Goal: Check status

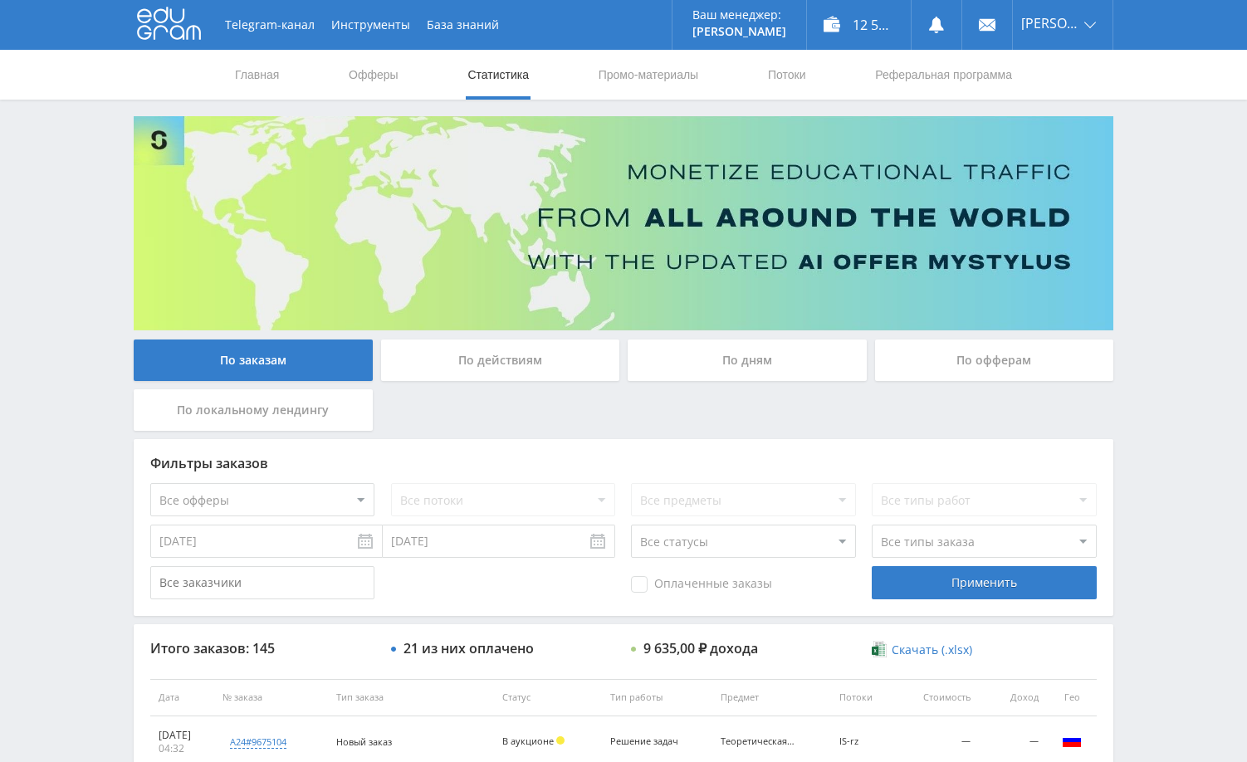
click at [1166, 388] on div "Telegram-канал Инструменты База знаний Ваш менеджер: [PERSON_NAME] Online @edug…" at bounding box center [623, 696] width 1247 height 1393
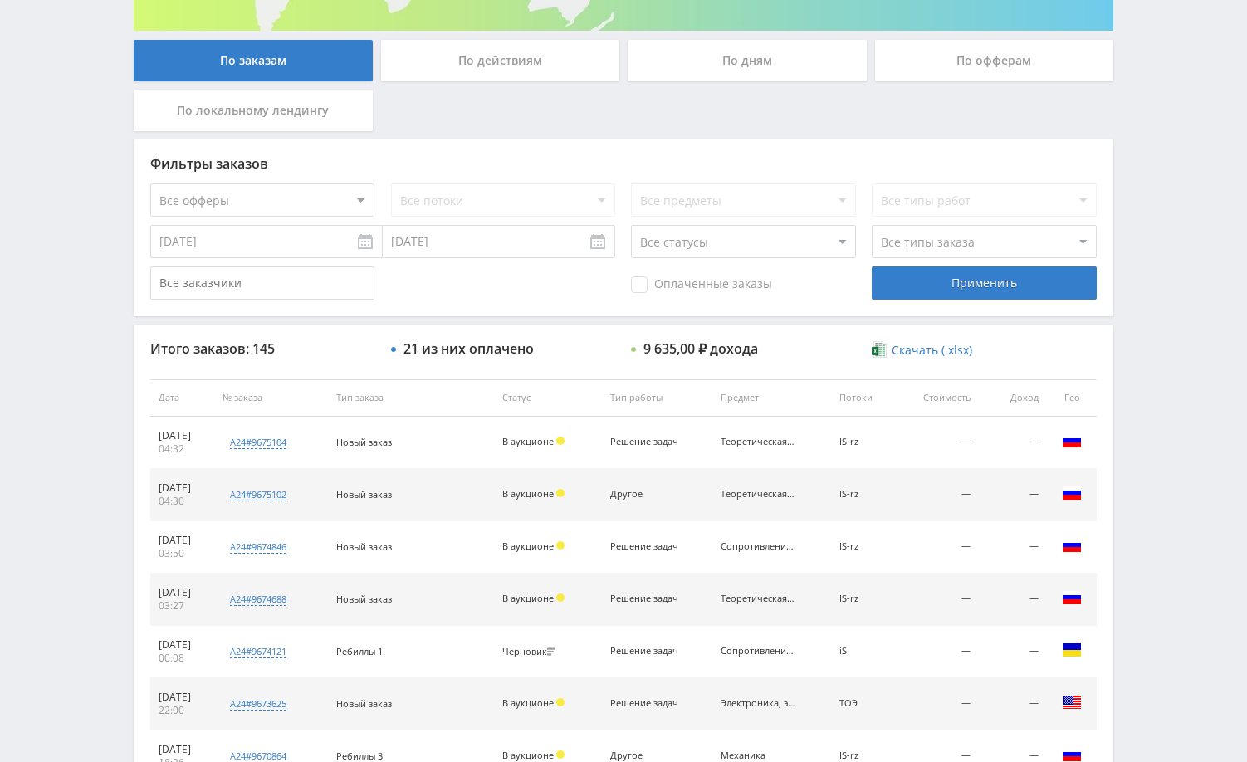
scroll to position [217, 0]
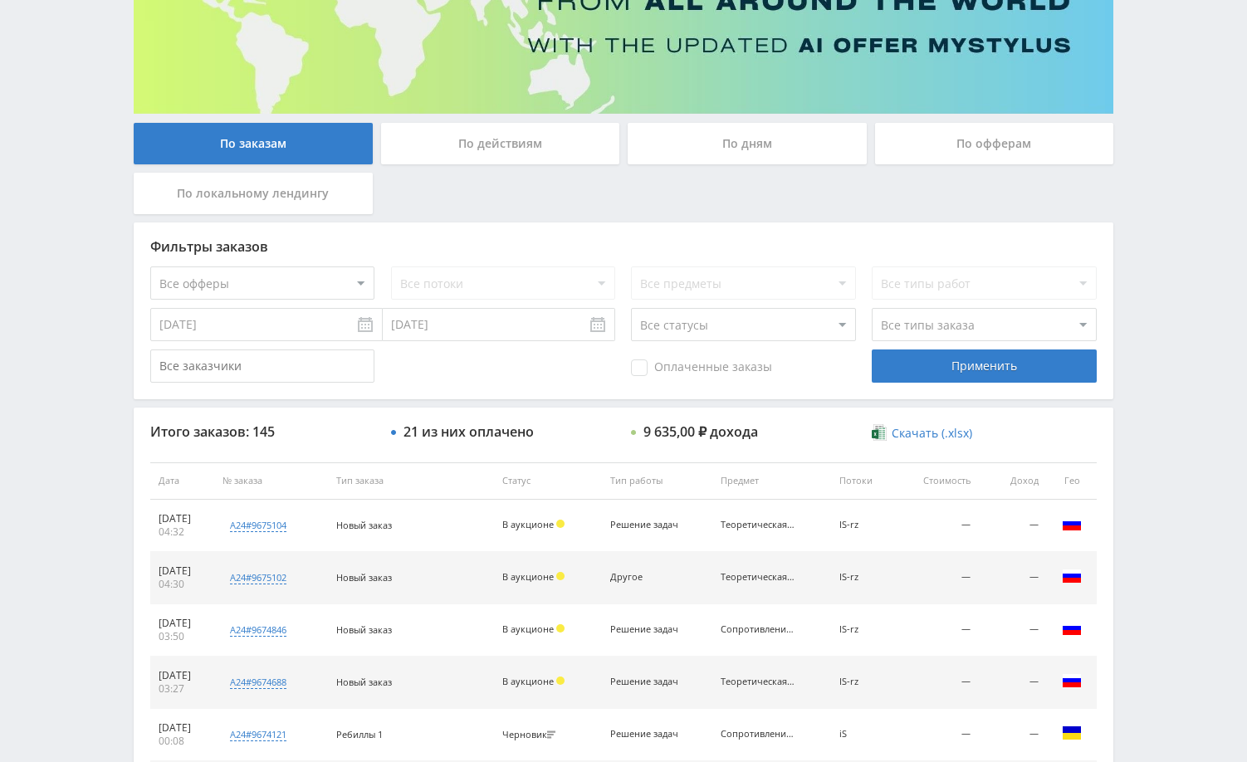
click at [1162, 248] on div "Telegram-канал Инструменты База знаний Ваш менеджер: Alex Alex Online @edugram_…" at bounding box center [623, 479] width 1247 height 1393
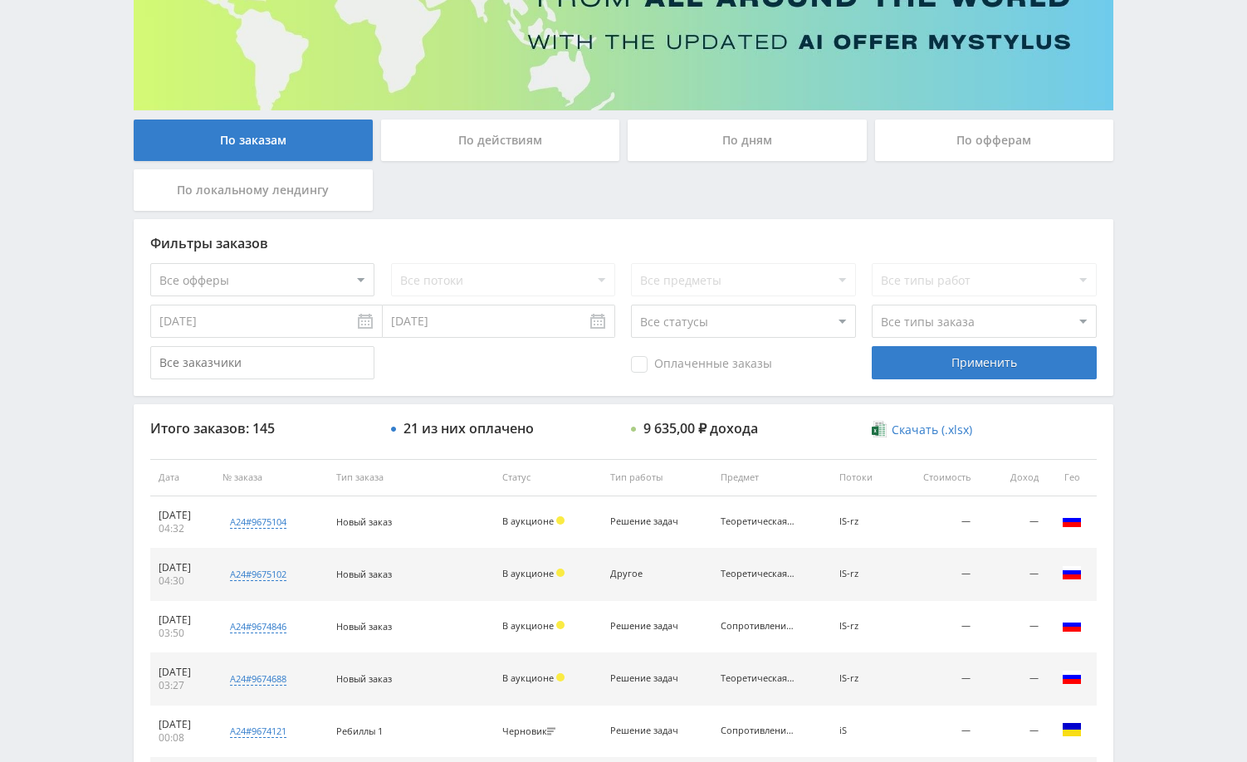
scroll to position [249, 0]
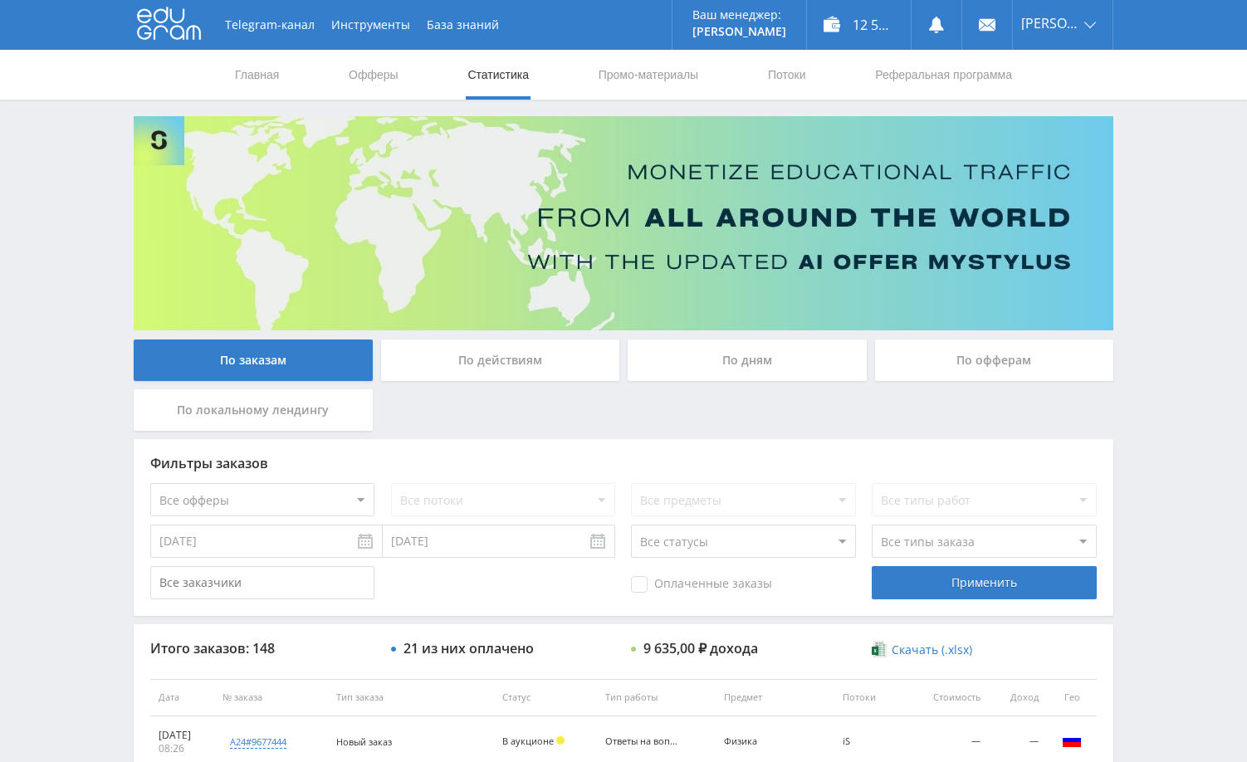
drag, startPoint x: 0, startPoint y: 0, endPoint x: 1154, endPoint y: 389, distance: 1218.3
click at [1153, 383] on div "Telegram-канал Инструменты База знаний Ваш менеджер: Alex Alex Online @edugram_…" at bounding box center [623, 696] width 1247 height 1393
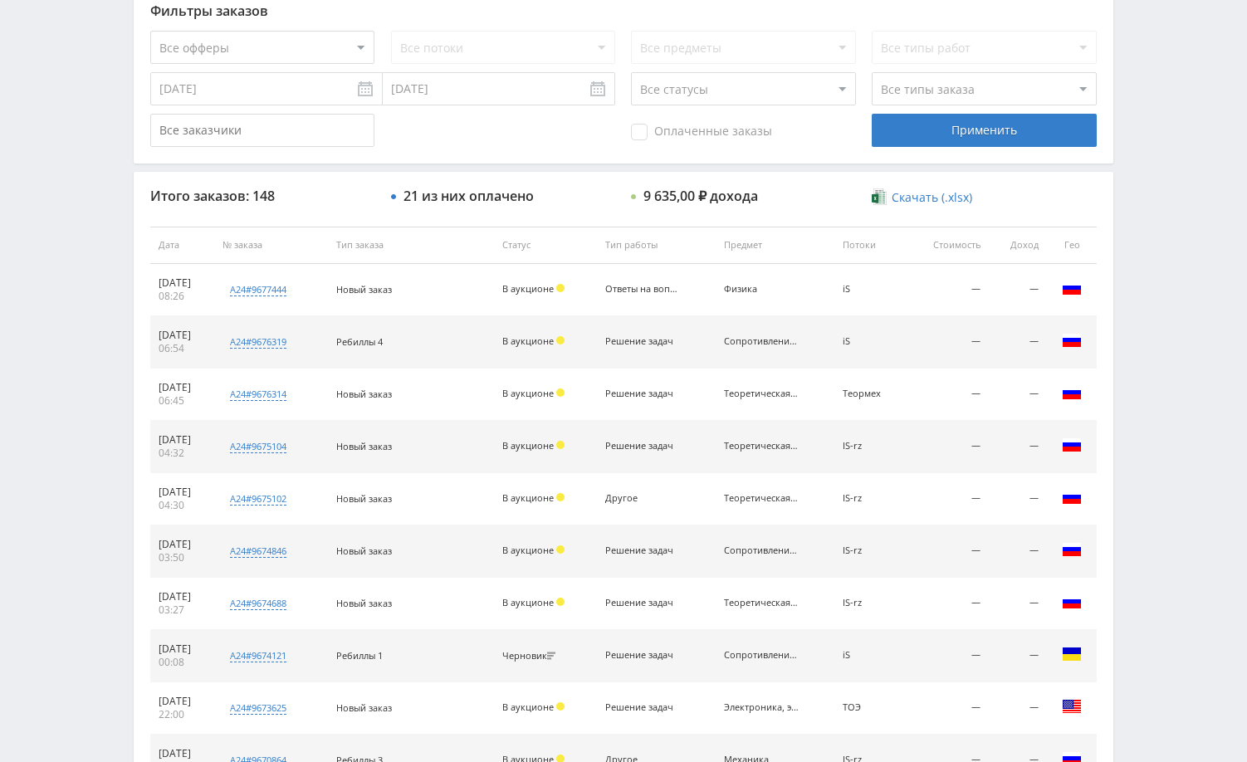
scroll to position [498, 0]
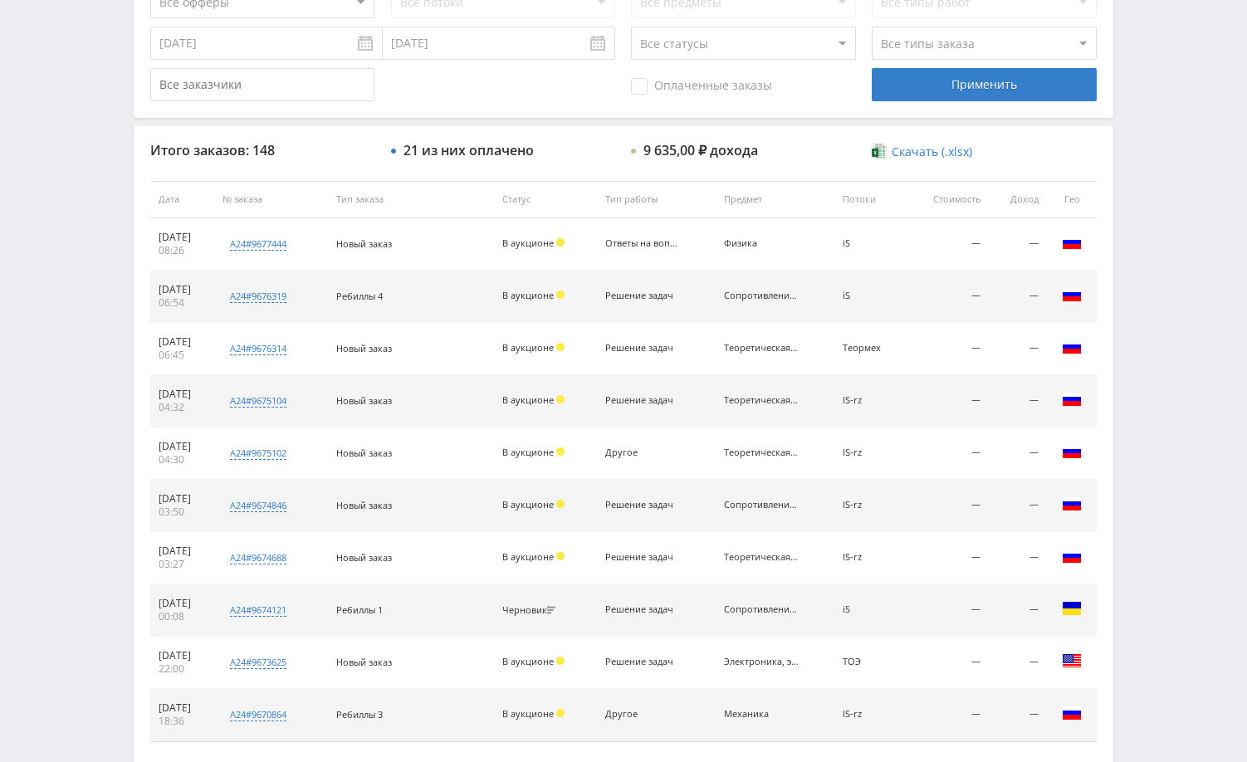
click at [1151, 355] on div "Telegram-канал Инструменты База знаний Ваш менеджер: Alex Alex Online @edugram_…" at bounding box center [623, 198] width 1247 height 1393
click at [1187, 308] on div "Telegram-канал Инструменты База знаний Ваш менеджер: Alex Alex Online @edugram_…" at bounding box center [623, 198] width 1247 height 1393
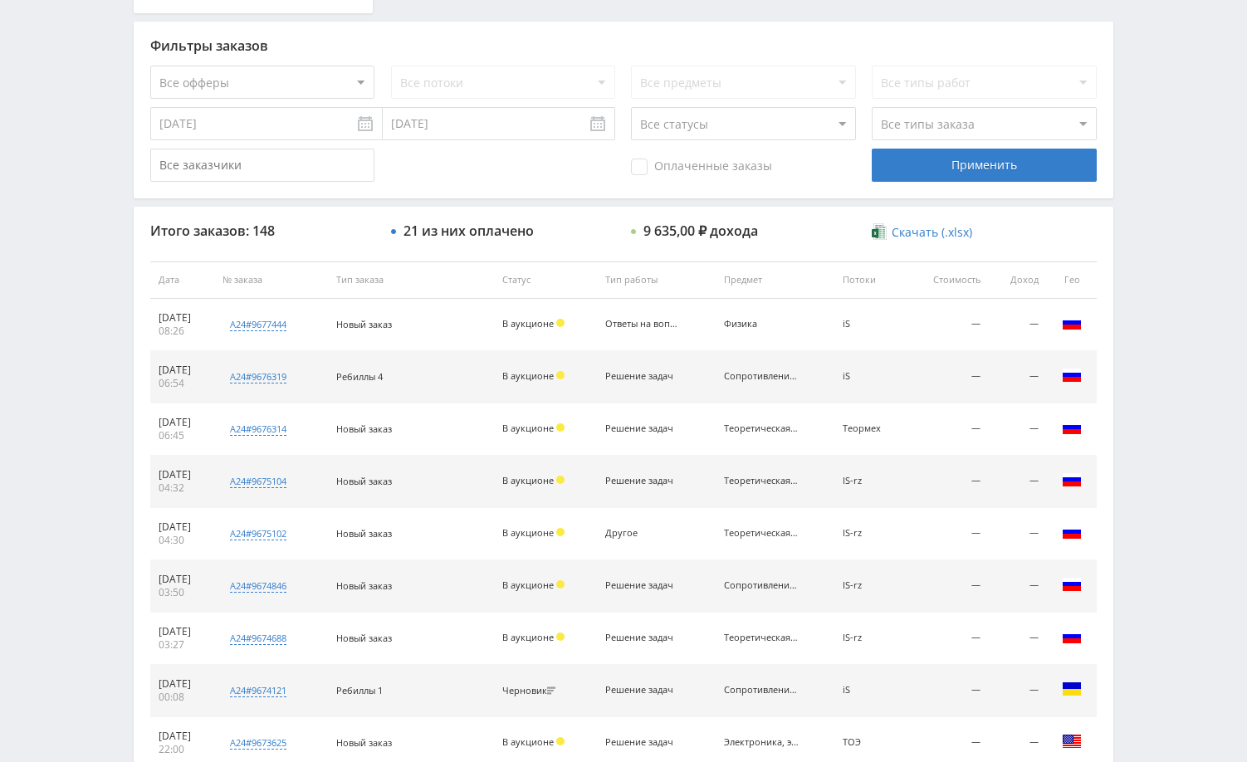
scroll to position [383, 0]
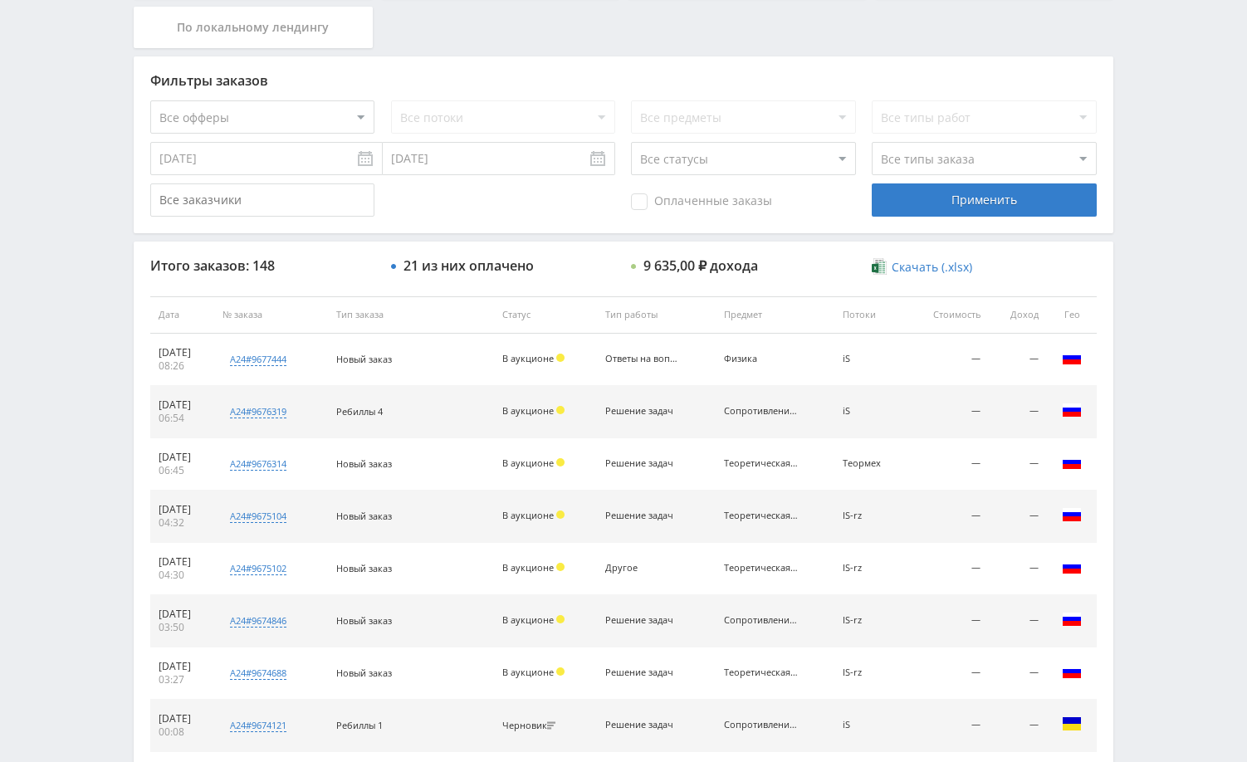
click at [1174, 363] on div "Telegram-канал Инструменты База знаний Ваш менеджер: Alex Alex Online @edugram_…" at bounding box center [623, 313] width 1247 height 1393
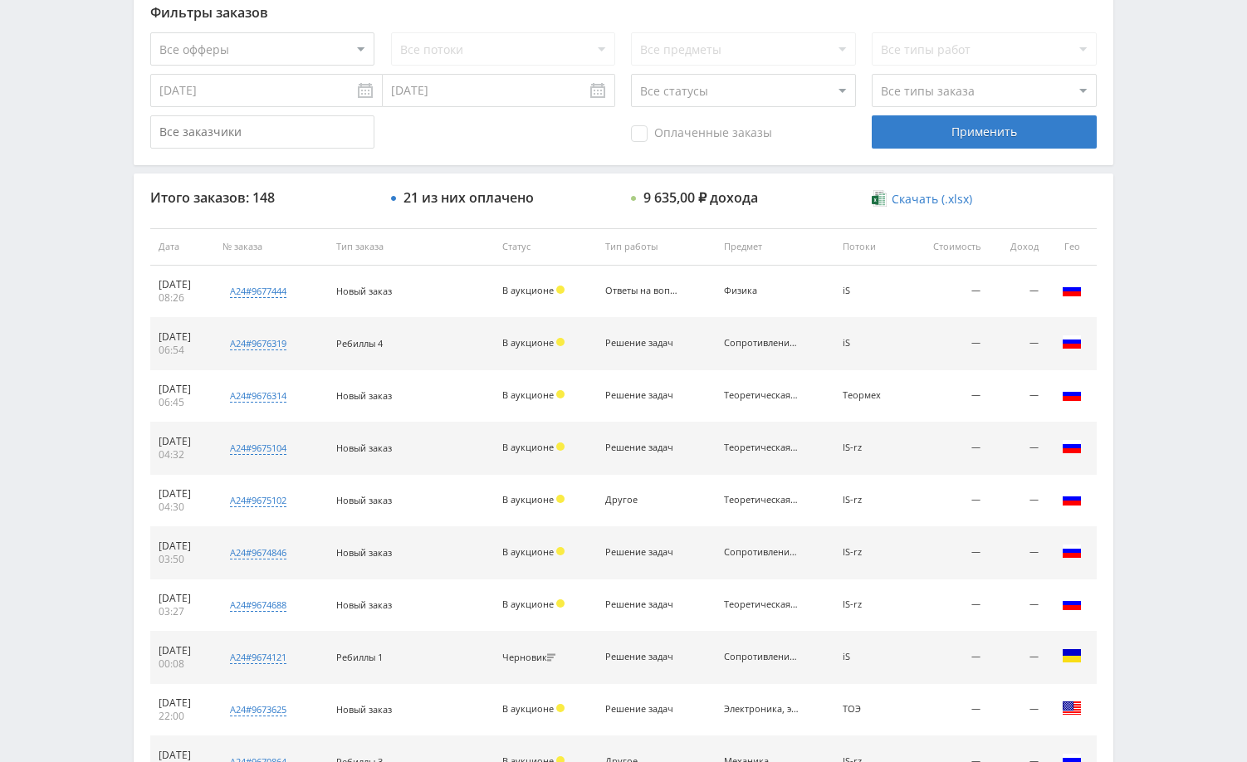
scroll to position [300, 0]
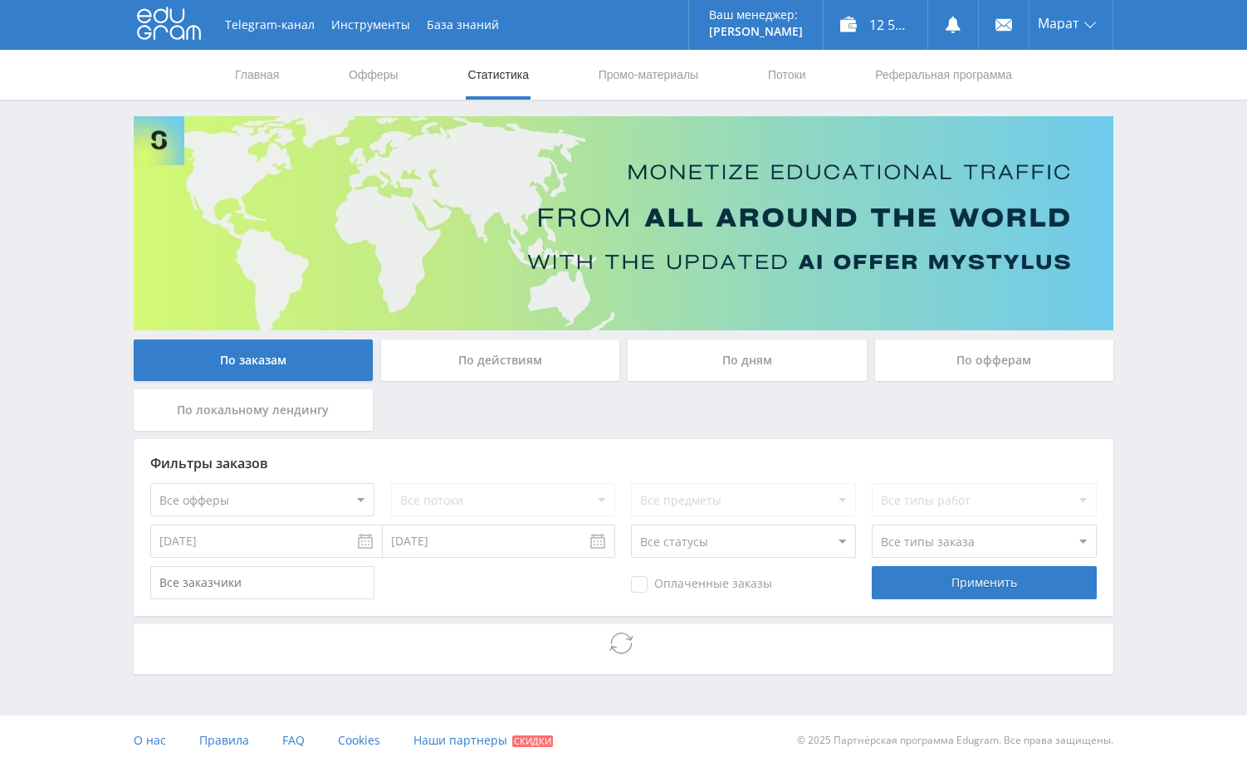
click at [1167, 513] on div "Telegram-канал Инструменты База знаний Ваш менеджер: [PERSON_NAME] Alex Online …" at bounding box center [623, 382] width 1247 height 765
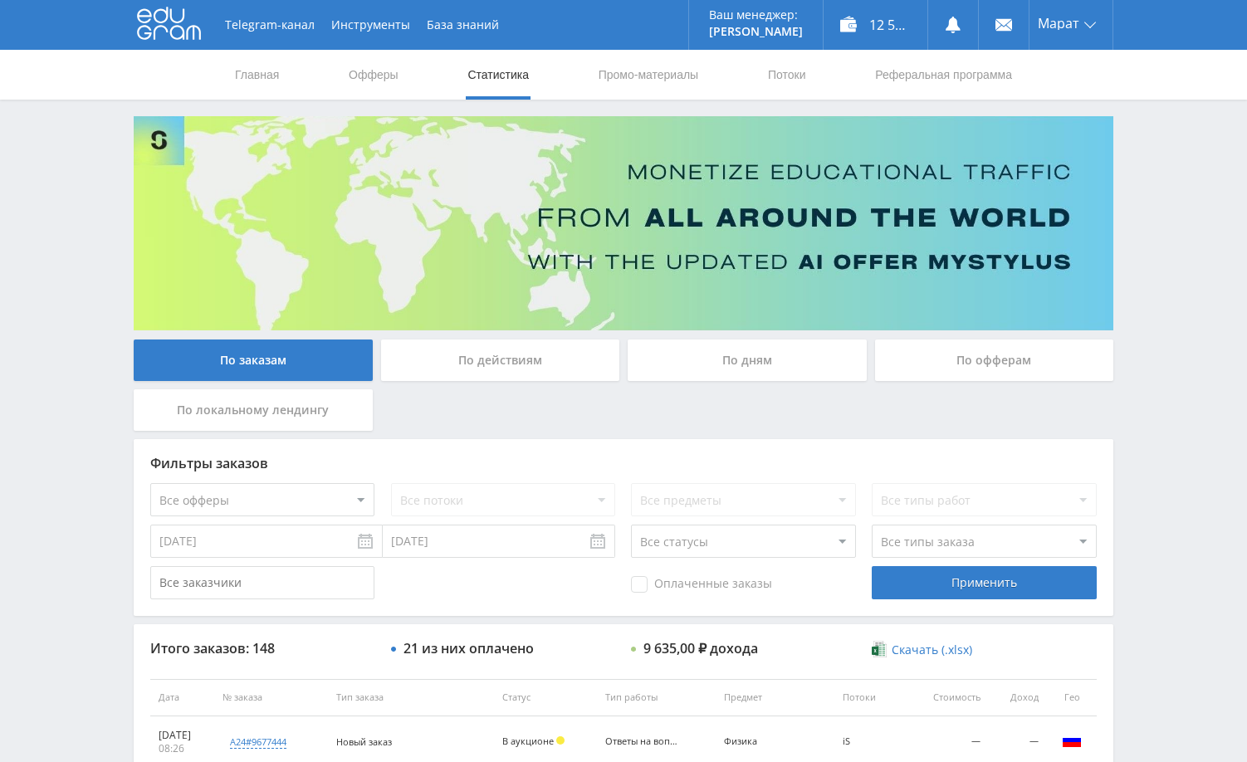
click at [799, 368] on div "По дням" at bounding box center [746, 359] width 239 height 41
click at [0, 0] on input "По дням" at bounding box center [0, 0] width 0 height 0
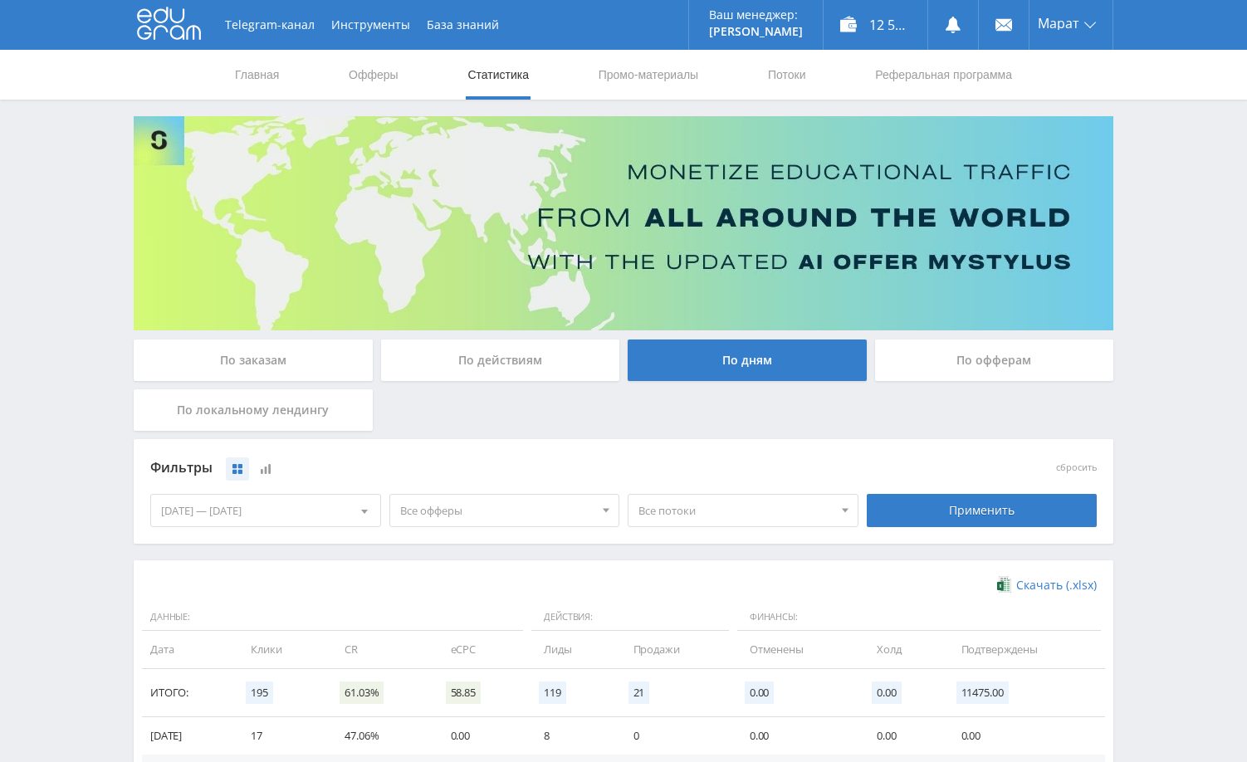
click at [220, 349] on div "По заказам" at bounding box center [253, 359] width 239 height 41
click at [0, 0] on input "По заказам" at bounding box center [0, 0] width 0 height 0
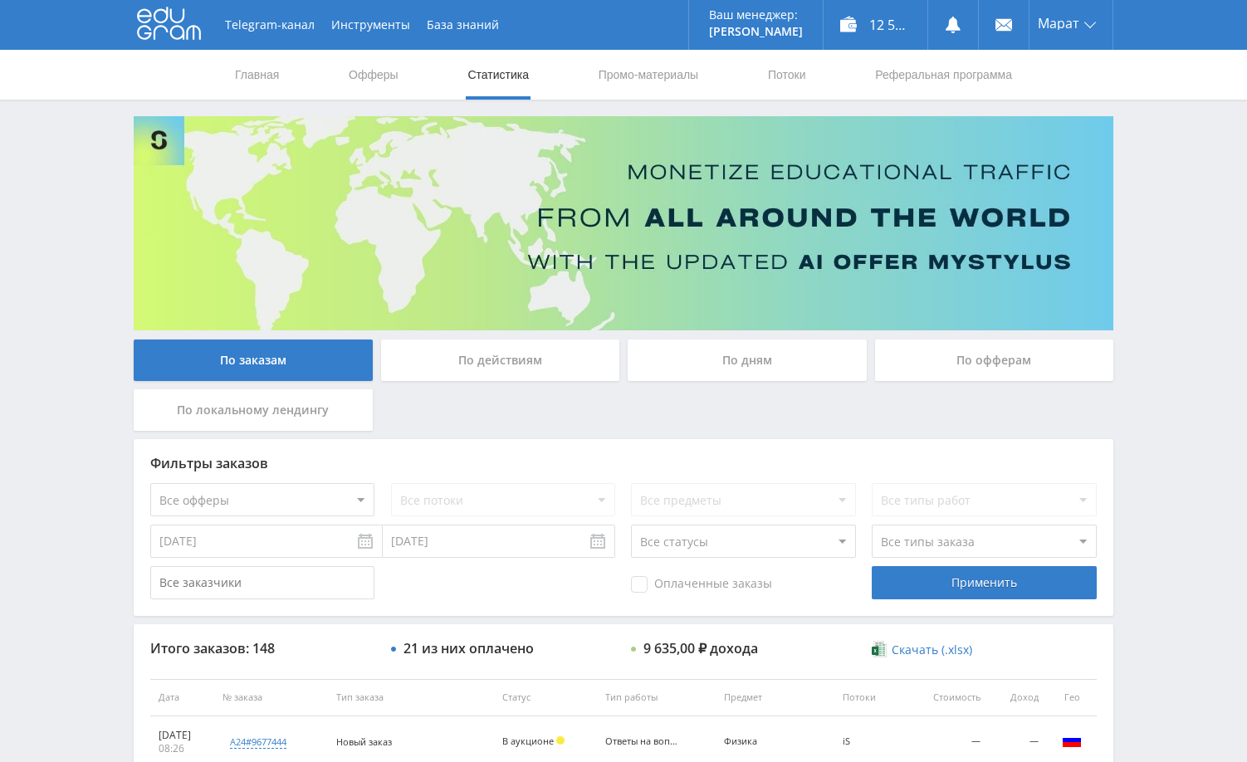
click at [1196, 337] on div "Telegram-канал Инструменты База знаний Ваш менеджер: [PERSON_NAME] Alex Online …" at bounding box center [623, 696] width 1247 height 1393
click at [958, 21] on link at bounding box center [953, 25] width 50 height 50
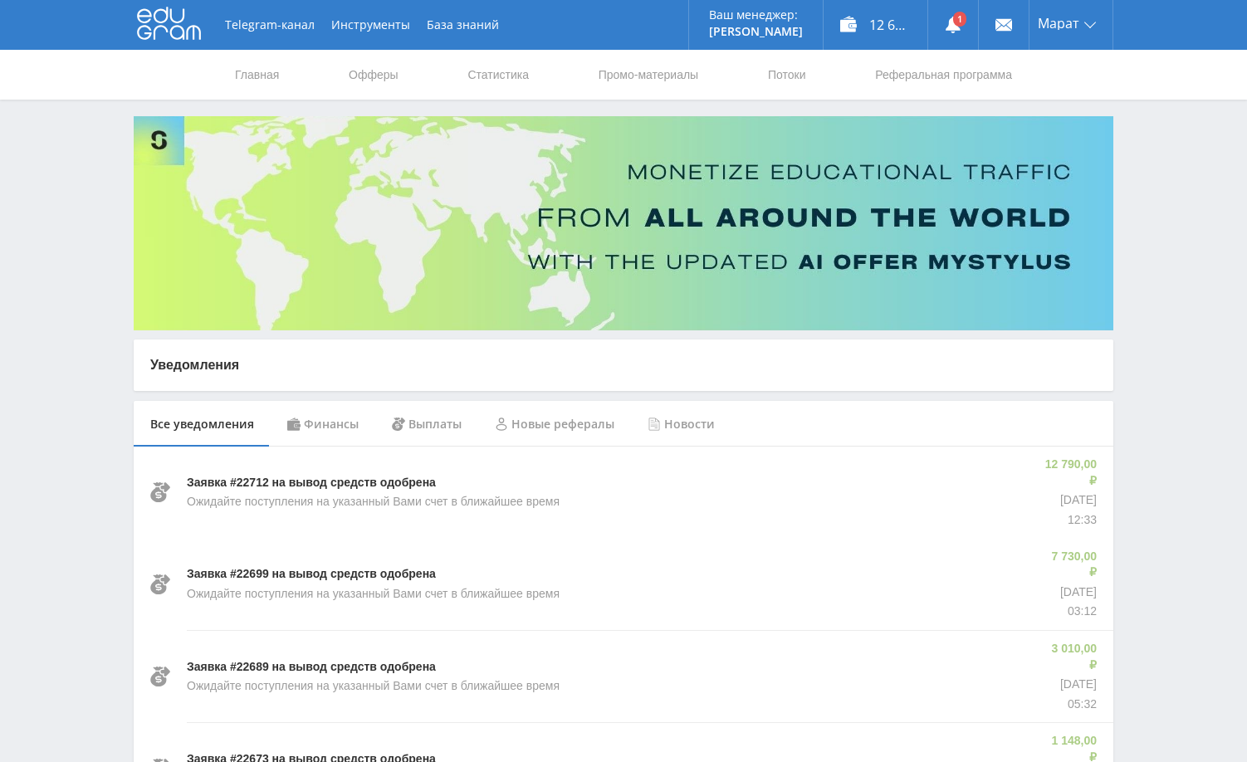
click at [349, 427] on div "Финансы" at bounding box center [323, 424] width 105 height 46
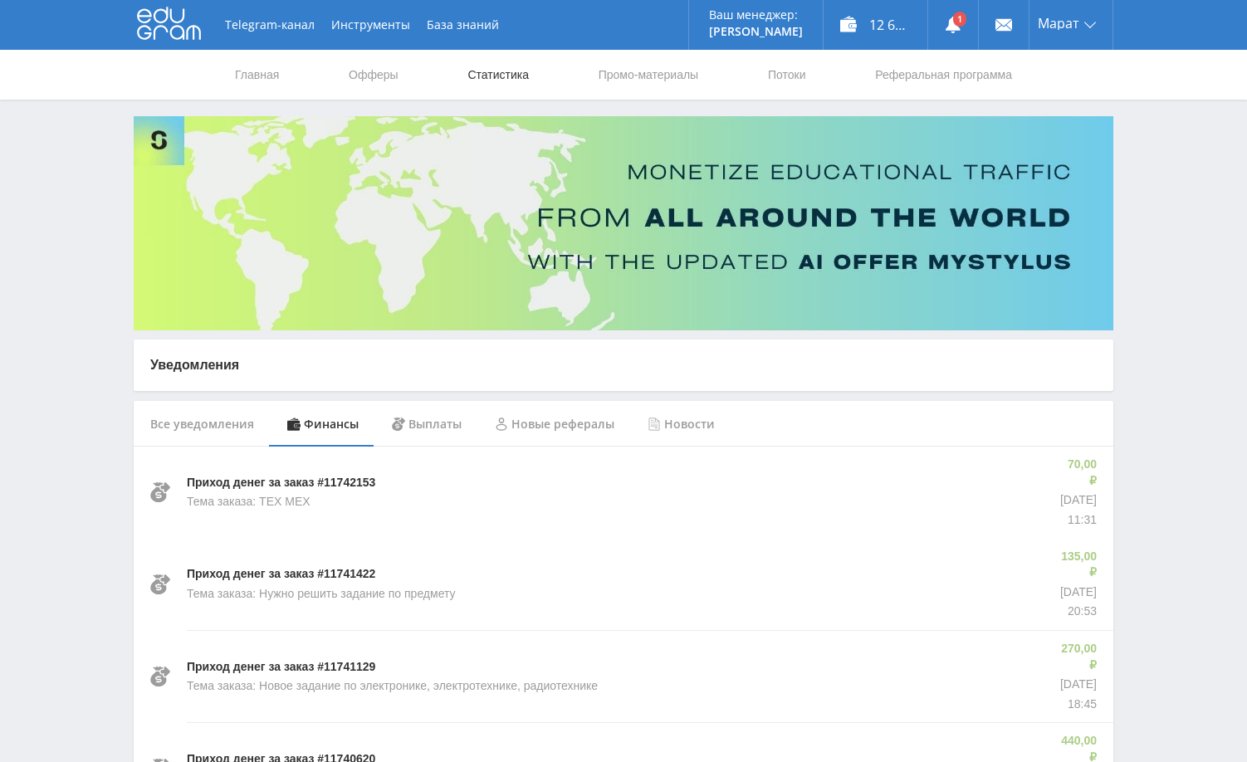
click at [496, 68] on link "Статистика" at bounding box center [498, 75] width 65 height 50
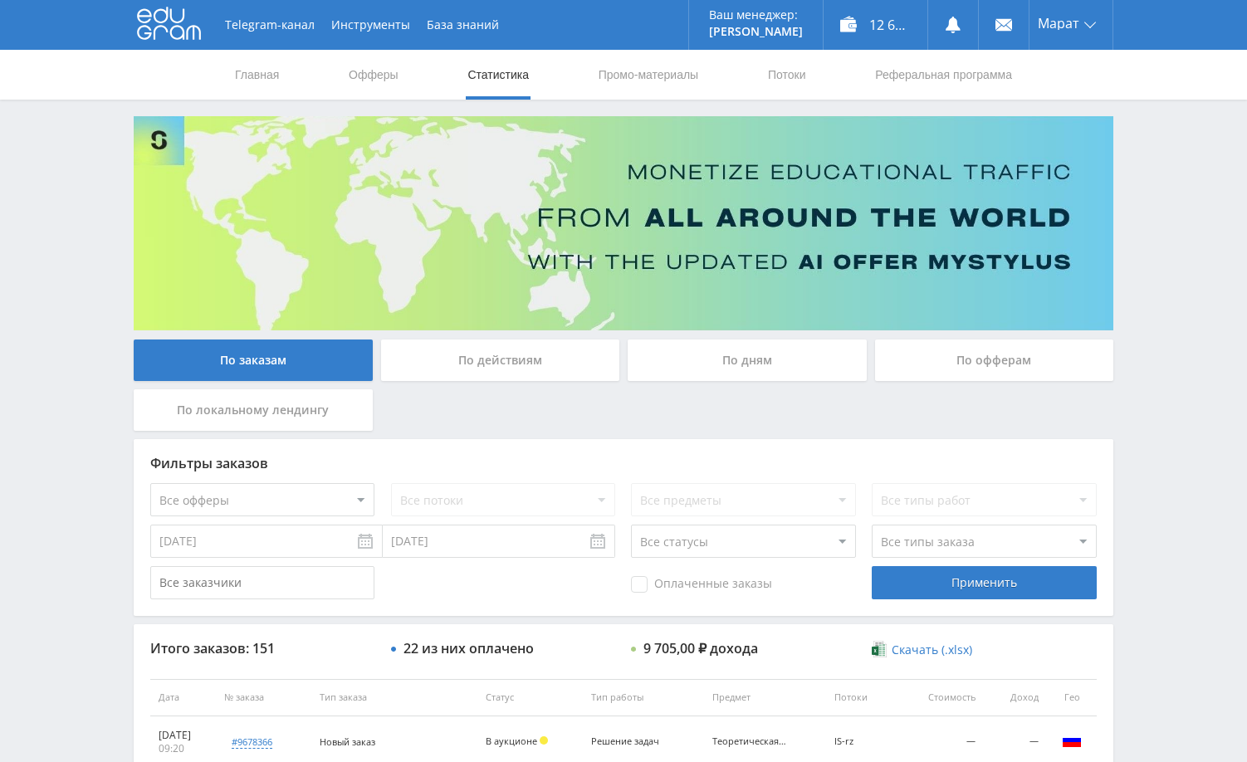
click at [1148, 196] on div "Telegram-канал Инструменты База знаний Ваш менеджер: [PERSON_NAME] Online @edug…" at bounding box center [623, 696] width 1247 height 1393
click at [1148, 185] on div "Telegram-канал Инструменты База знаний Ваш менеджер: [PERSON_NAME] Online @edug…" at bounding box center [623, 696] width 1247 height 1393
drag, startPoint x: 1166, startPoint y: 257, endPoint x: 1149, endPoint y: 124, distance: 134.8
click at [1168, 252] on div "Telegram-канал Инструменты База знаний Ваш менеджер: Alex Alex Online @edugram_…" at bounding box center [623, 696] width 1247 height 1393
